Goal: Task Accomplishment & Management: Use online tool/utility

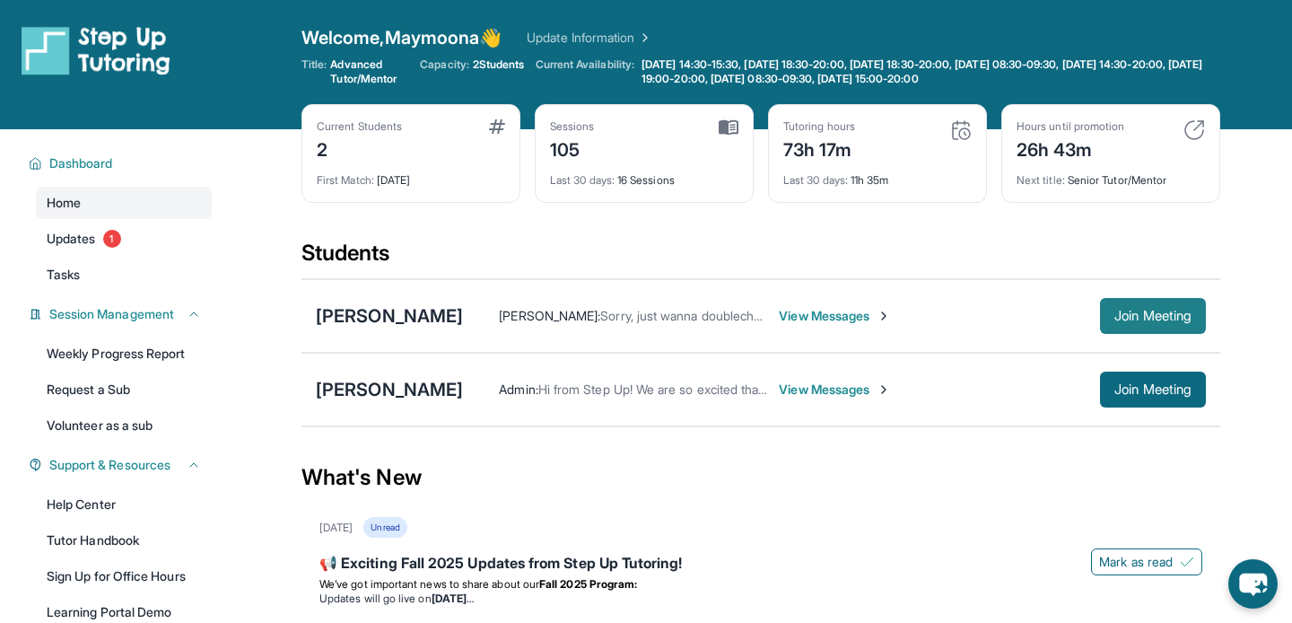
click at [1112, 329] on button "Join Meeting" at bounding box center [1153, 316] width 106 height 36
click at [1131, 303] on button "Join Meeting" at bounding box center [1153, 316] width 106 height 36
click at [1116, 314] on span "Join Meeting" at bounding box center [1153, 316] width 77 height 11
click at [1158, 302] on button "Join Meeting" at bounding box center [1153, 316] width 106 height 36
click at [1153, 314] on span "Join Meeting" at bounding box center [1153, 316] width 77 height 11
